Goal: Task Accomplishment & Management: Manage account settings

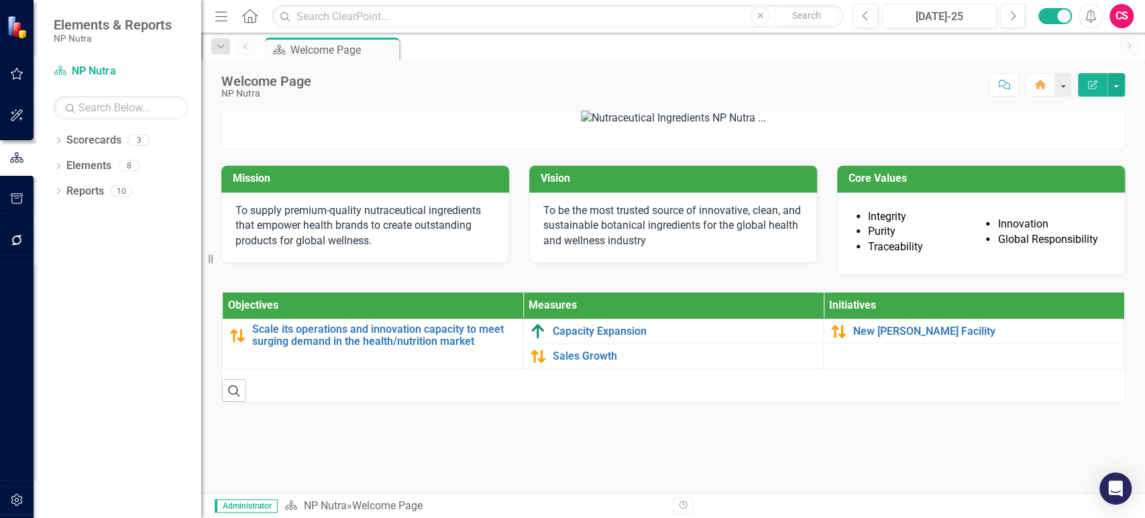
click at [25, 490] on button "button" at bounding box center [17, 500] width 30 height 28
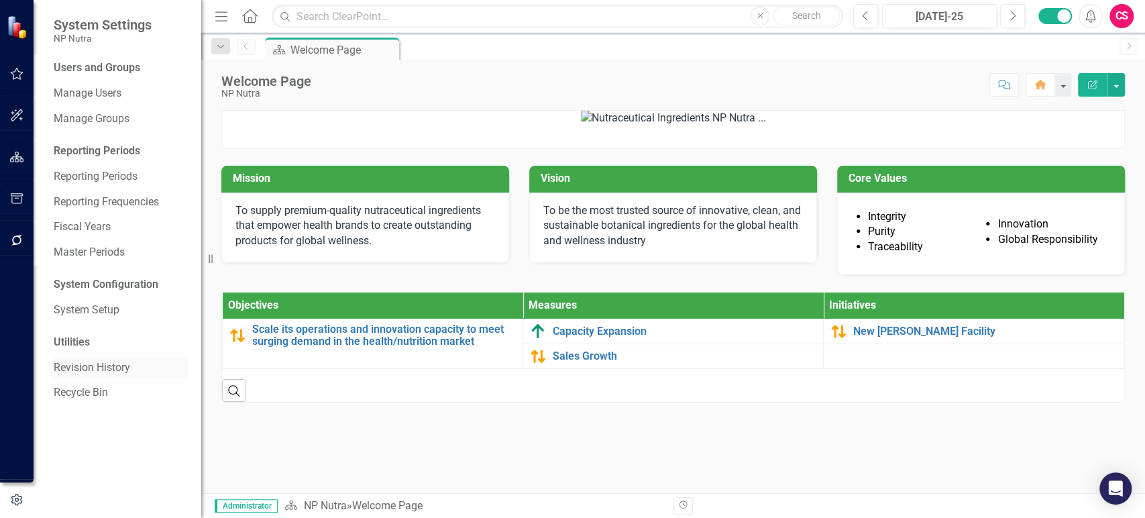
click at [100, 373] on link "Revision History" at bounding box center [121, 367] width 134 height 15
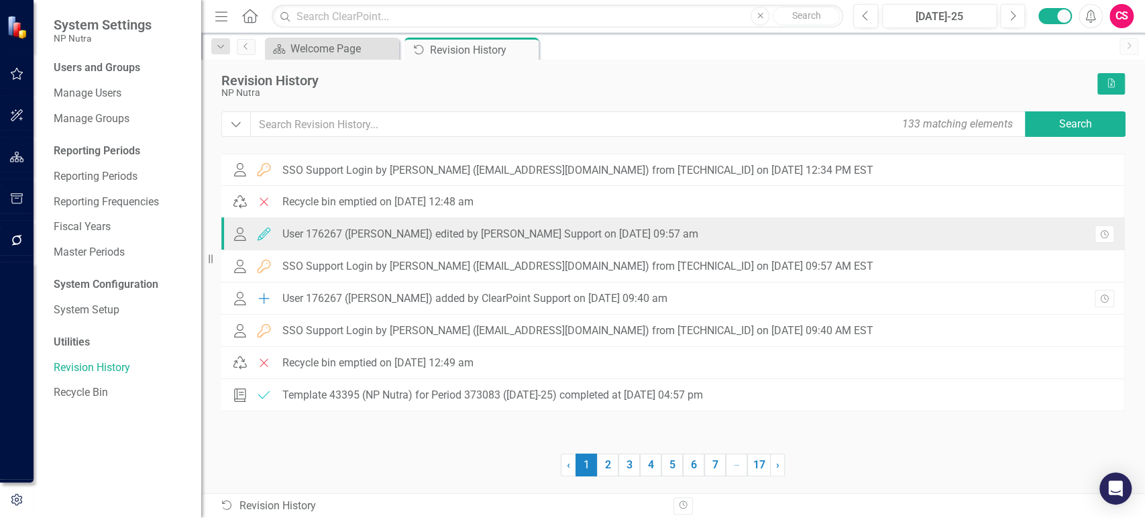
click at [413, 235] on div "User 176267 ([PERSON_NAME]) edited by [PERSON_NAME] Support on [DATE] 09:57 am" at bounding box center [490, 234] width 416 height 12
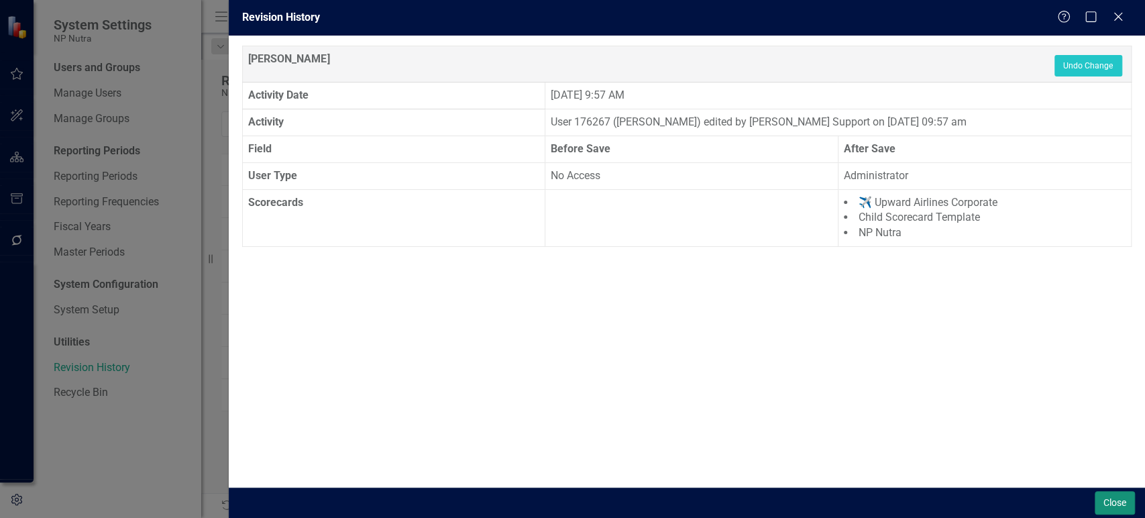
click at [1127, 500] on button "Close" at bounding box center [1115, 502] width 40 height 23
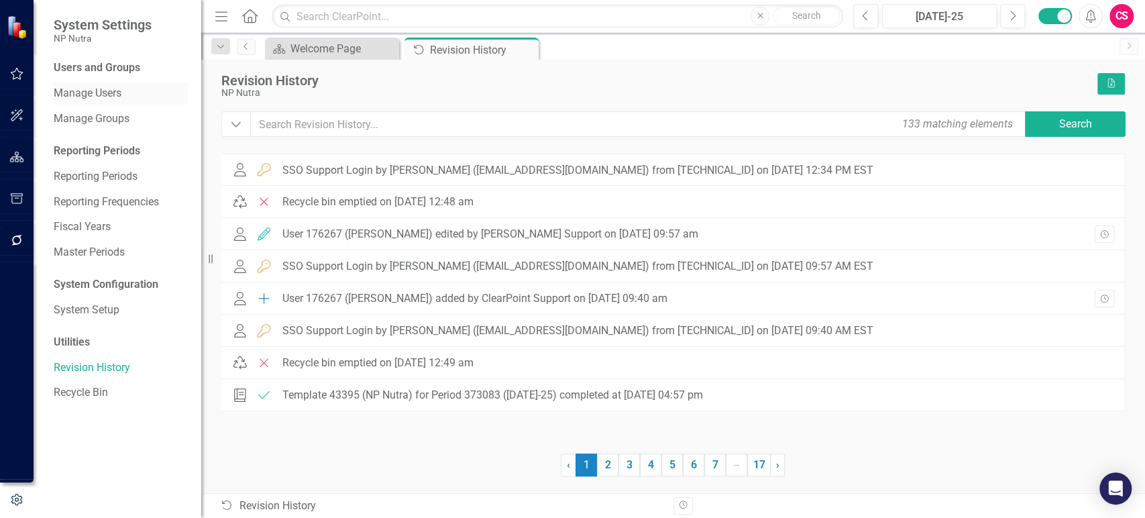
click at [120, 92] on link "Manage Users" at bounding box center [121, 93] width 134 height 15
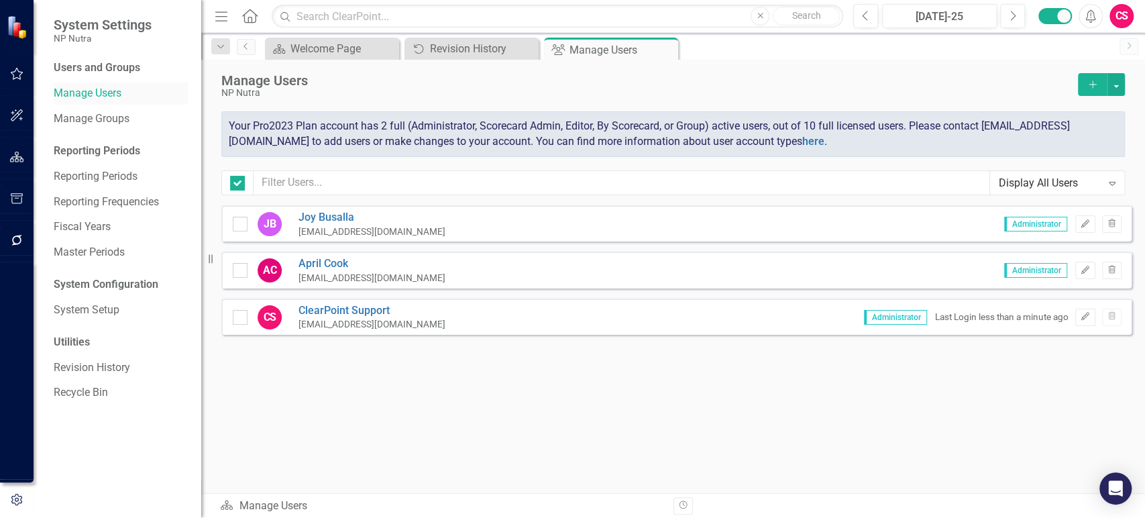
checkbox input "false"
click at [1084, 224] on icon "Edit" at bounding box center [1085, 224] width 10 height 8
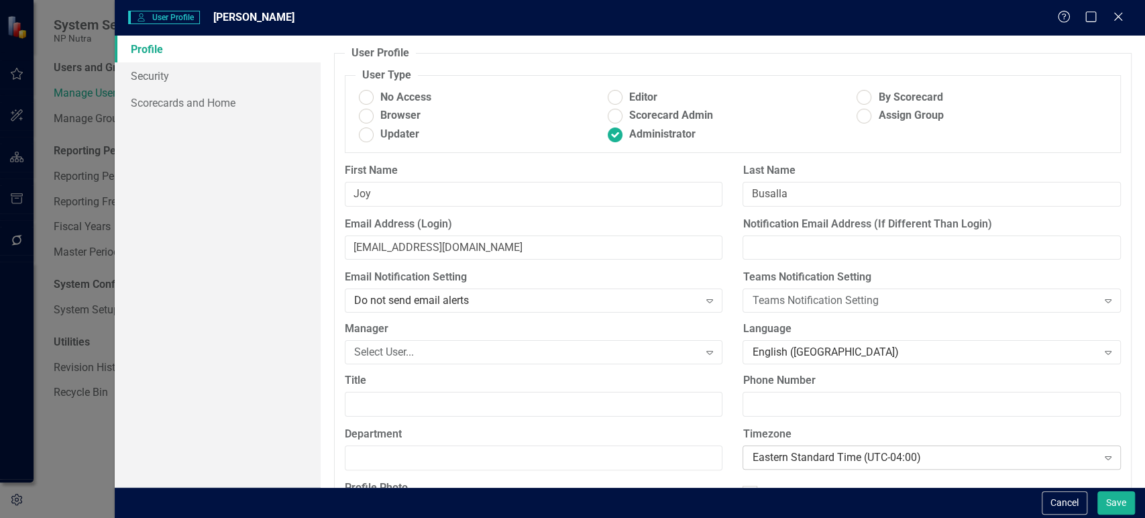
scroll to position [104, 0]
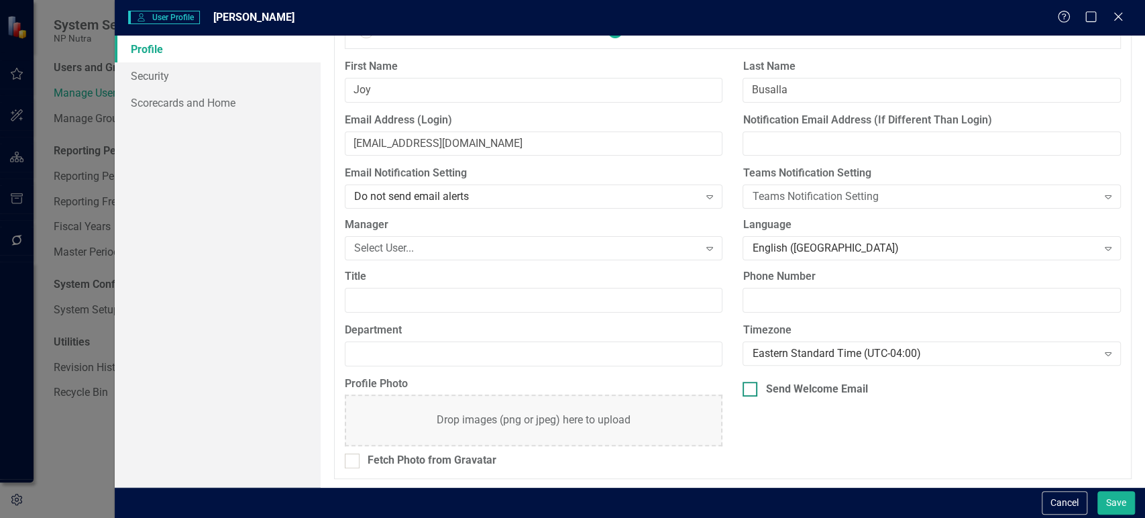
click at [816, 382] on div "Send Welcome Email" at bounding box center [816, 389] width 102 height 15
click at [751, 382] on input "Send Welcome Email" at bounding box center [746, 386] width 9 height 9
checkbox input "true"
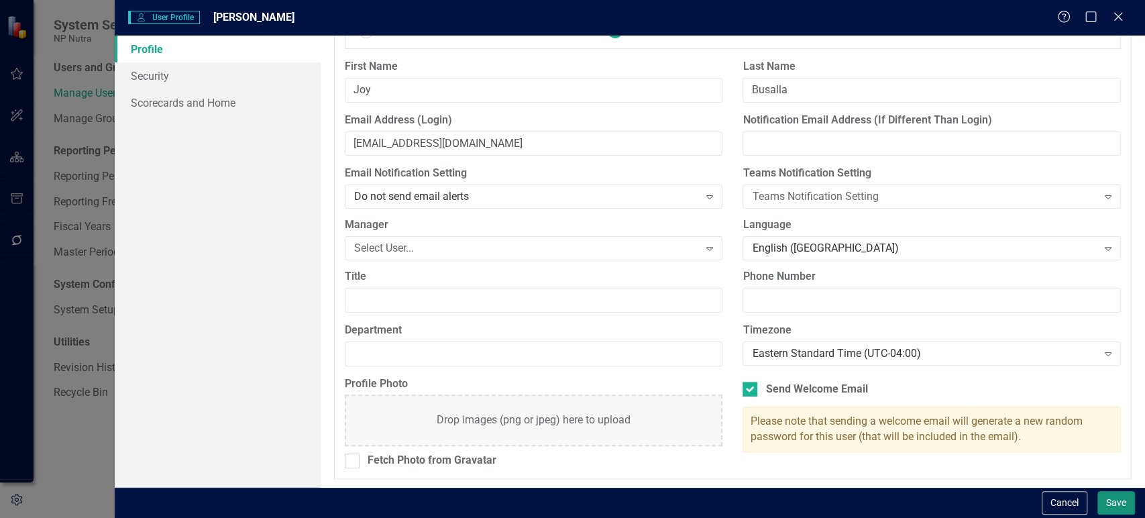
click at [1118, 496] on button "Save" at bounding box center [1116, 502] width 38 height 23
